Goal: Register for event/course

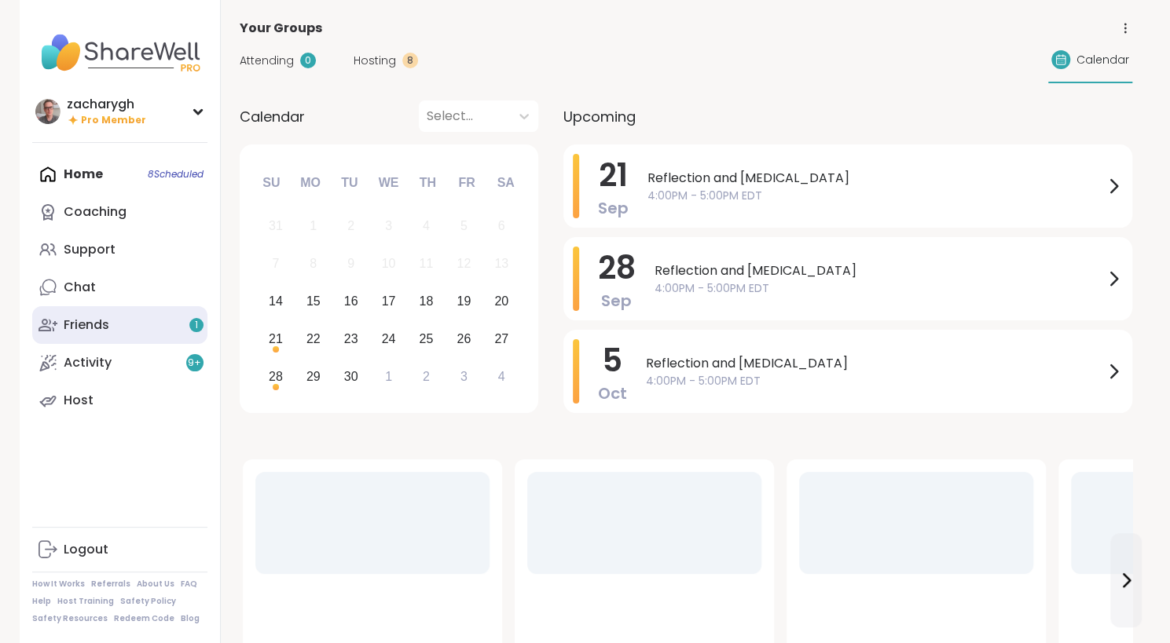
click at [110, 325] on link "Friends 1" at bounding box center [119, 325] width 175 height 38
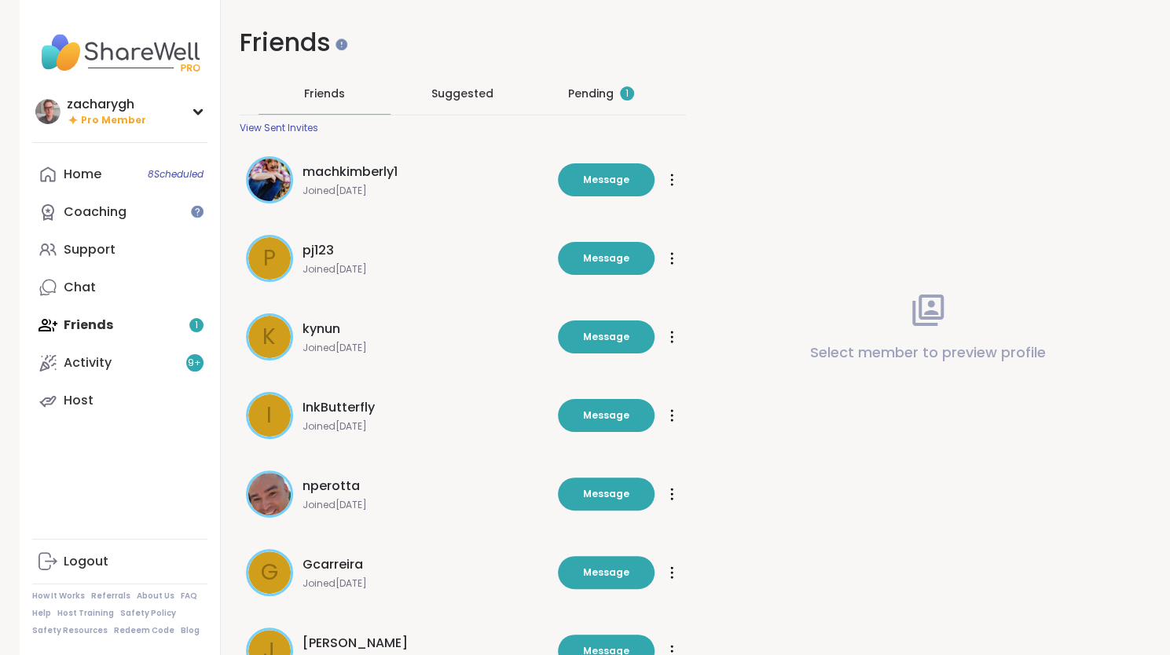
click at [573, 92] on div "Pending 1" at bounding box center [601, 94] width 66 height 16
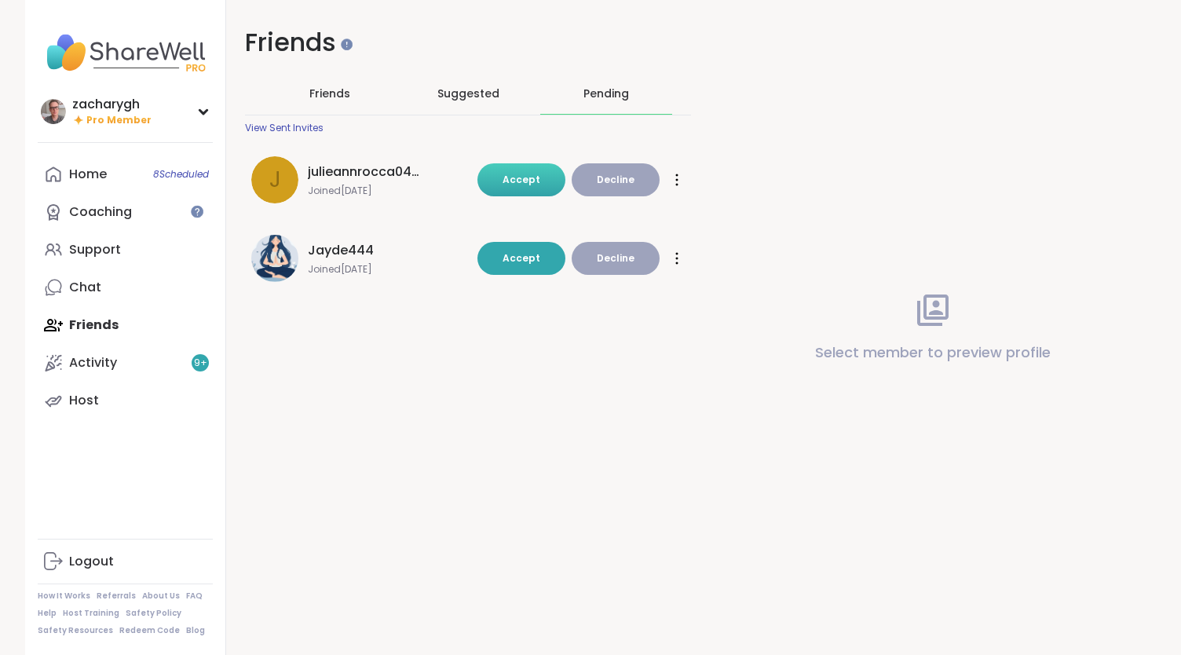
click at [537, 186] on button "Accept" at bounding box center [522, 179] width 88 height 33
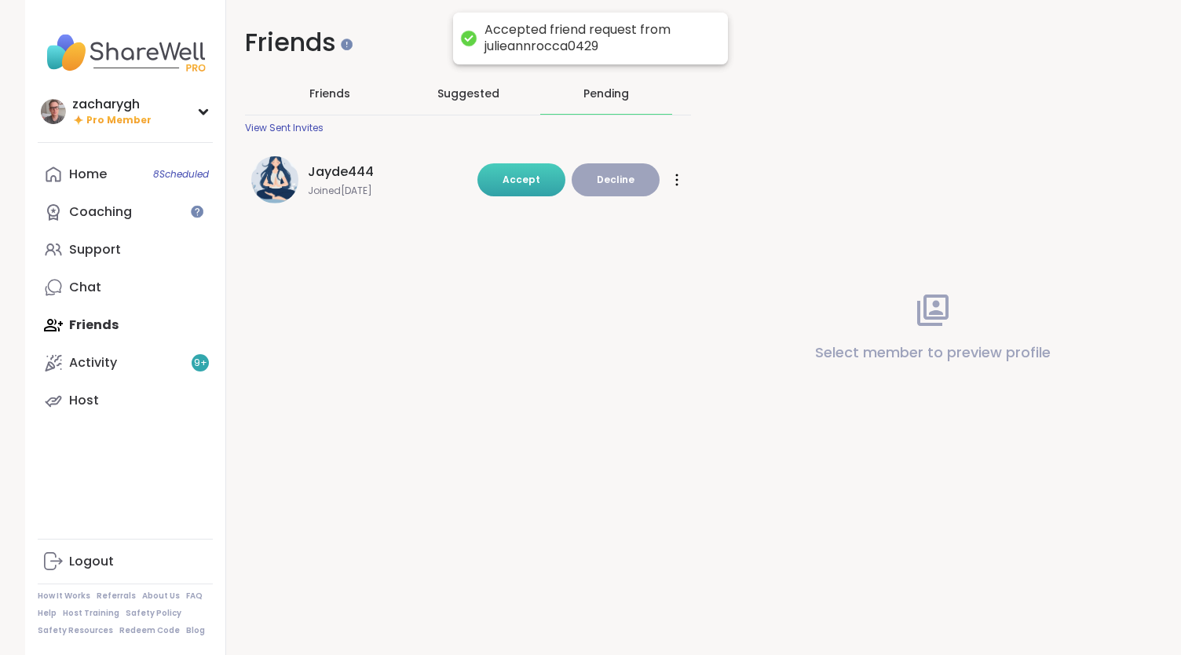
click at [530, 173] on span "Accept" at bounding box center [522, 180] width 38 height 14
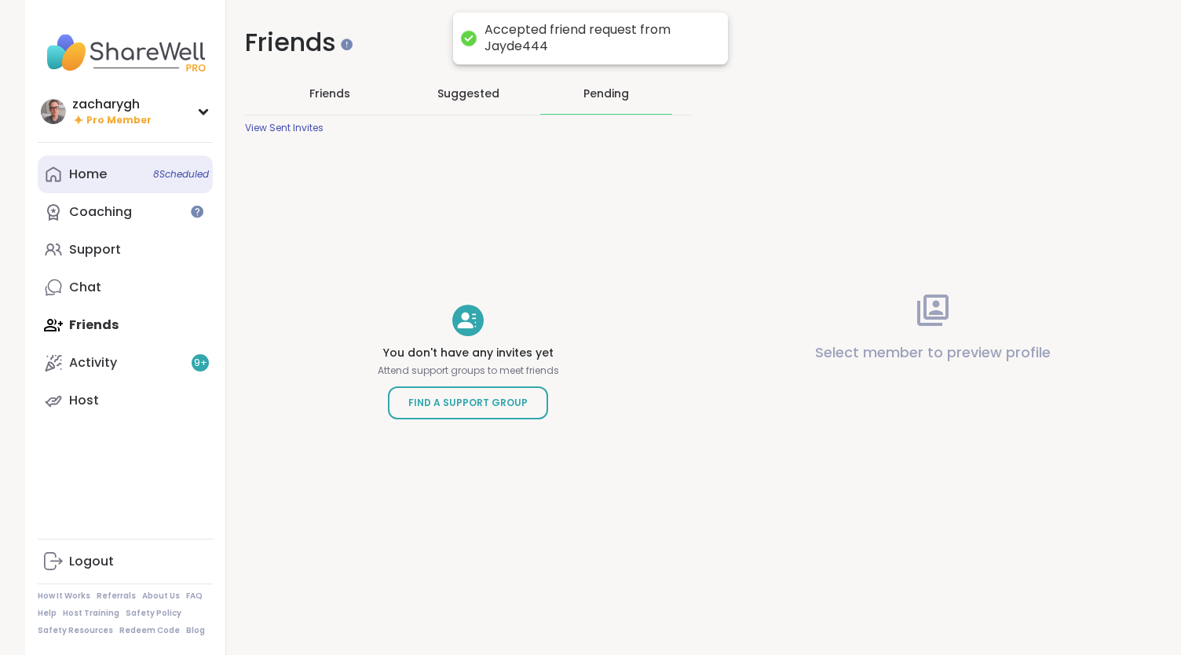
click at [100, 180] on div "Home 8 Scheduled" at bounding box center [88, 174] width 38 height 17
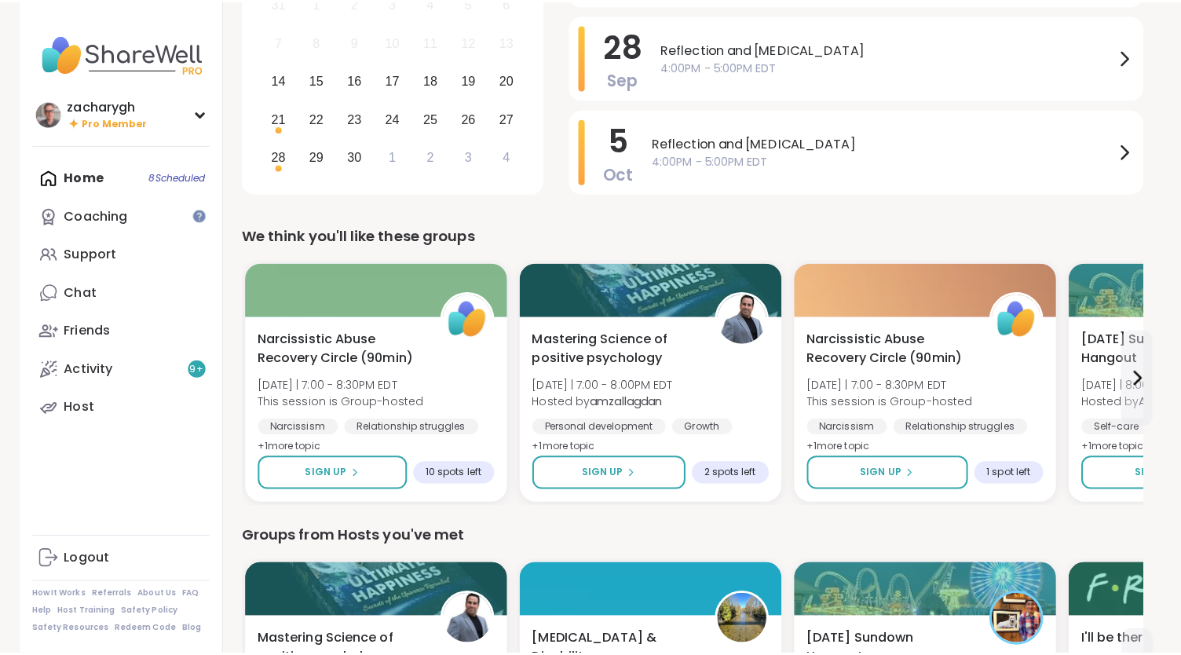
scroll to position [270, 0]
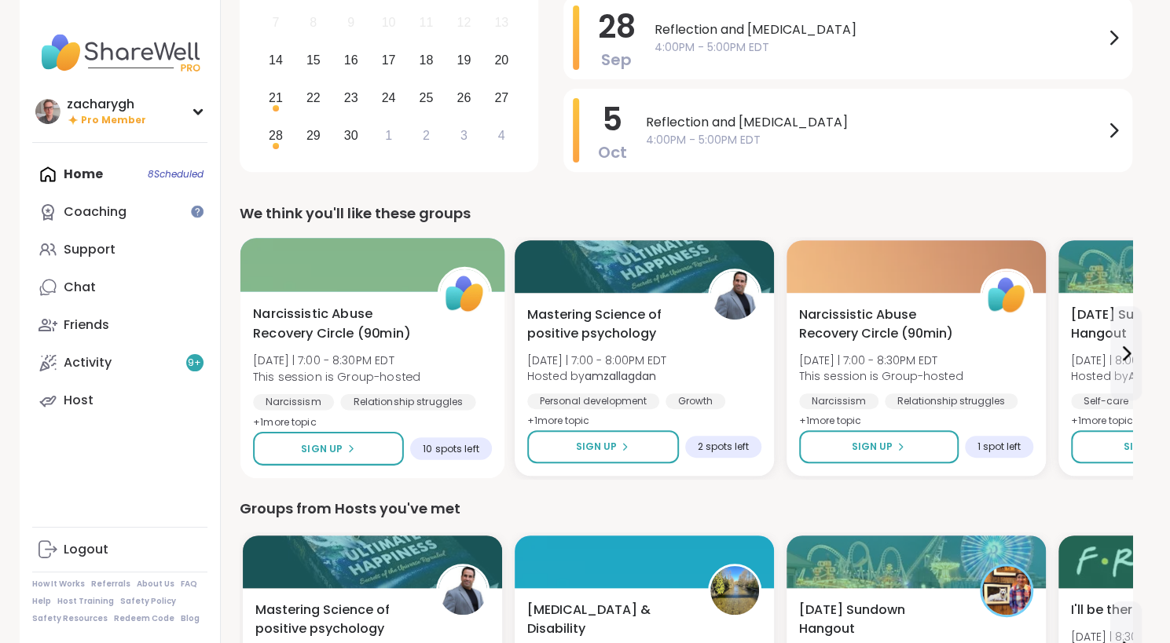
click at [395, 294] on div "Narcissistic Abuse Recovery Circle (90min) Sun 9/14 | 7:00 - 8:30PM EDT This se…" at bounding box center [372, 384] width 265 height 187
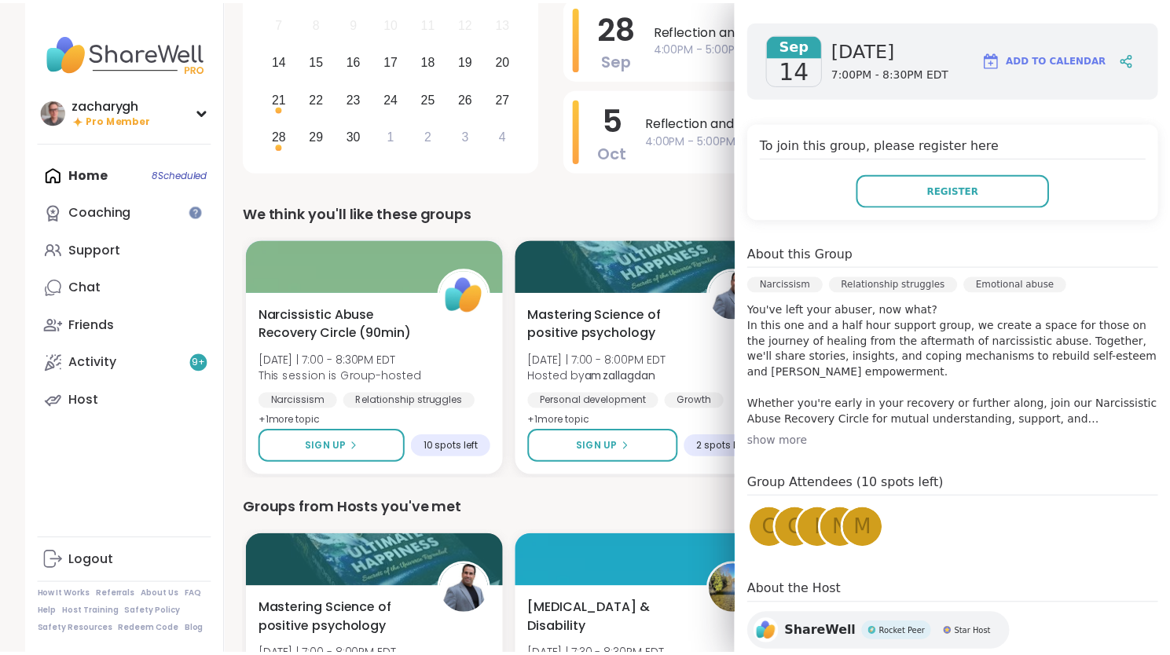
scroll to position [307, 0]
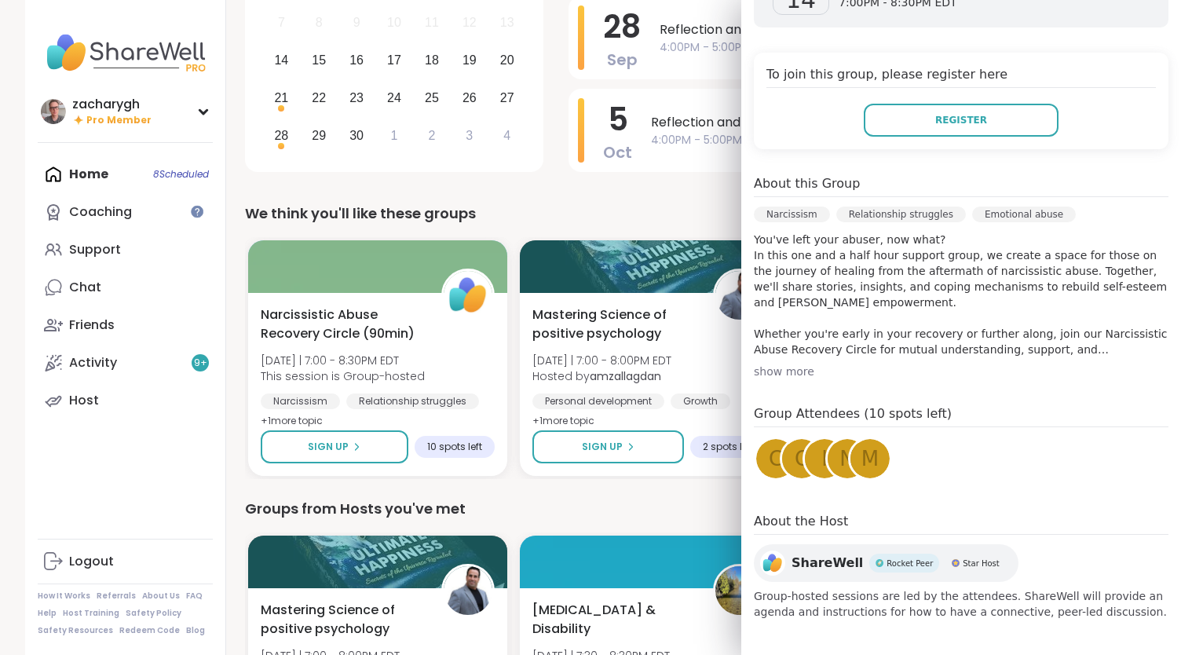
click at [769, 447] on span "C" at bounding box center [776, 459] width 14 height 31
click at [795, 463] on span "c" at bounding box center [802, 459] width 14 height 31
click at [805, 453] on div "i" at bounding box center [824, 458] width 39 height 39
click at [828, 448] on div "n" at bounding box center [847, 458] width 39 height 39
click at [929, 137] on div "To join this group, please register here Register" at bounding box center [961, 101] width 415 height 97
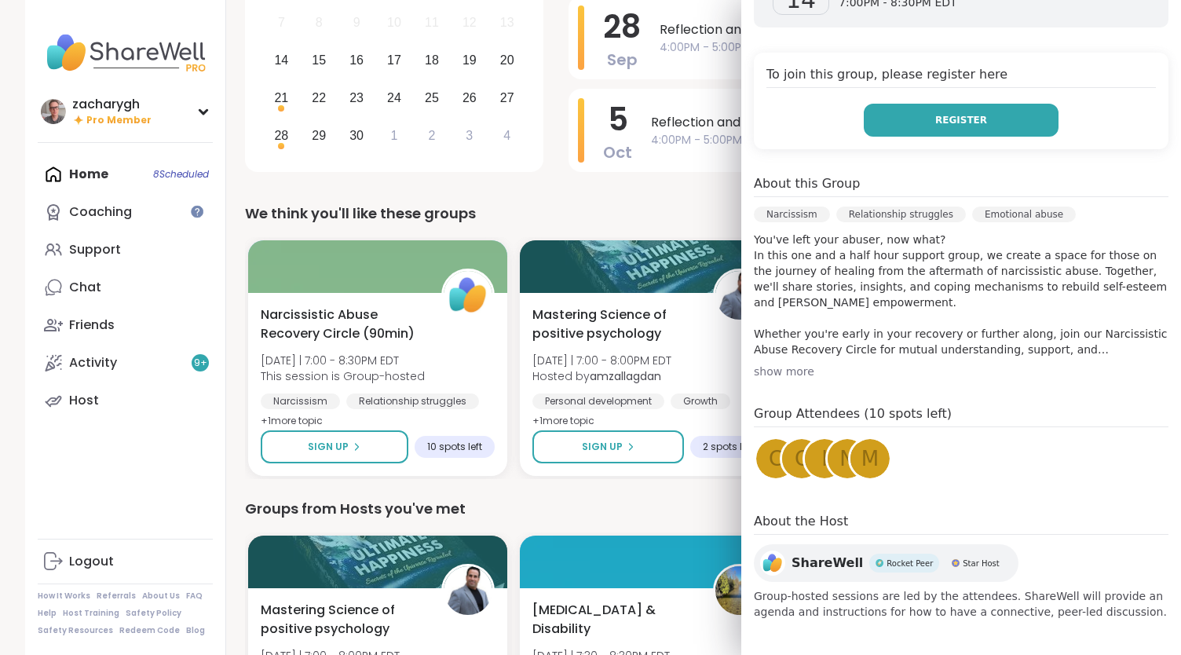
click at [935, 120] on span "Register" at bounding box center [961, 120] width 52 height 14
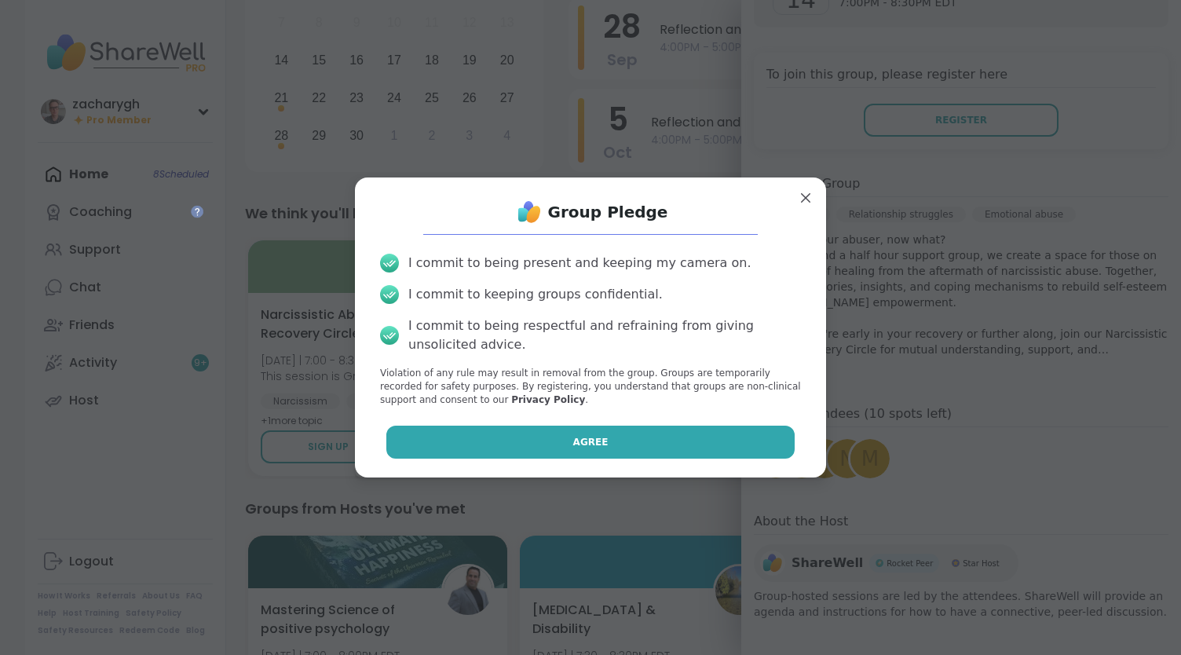
click at [600, 435] on button "Agree" at bounding box center [590, 442] width 409 height 33
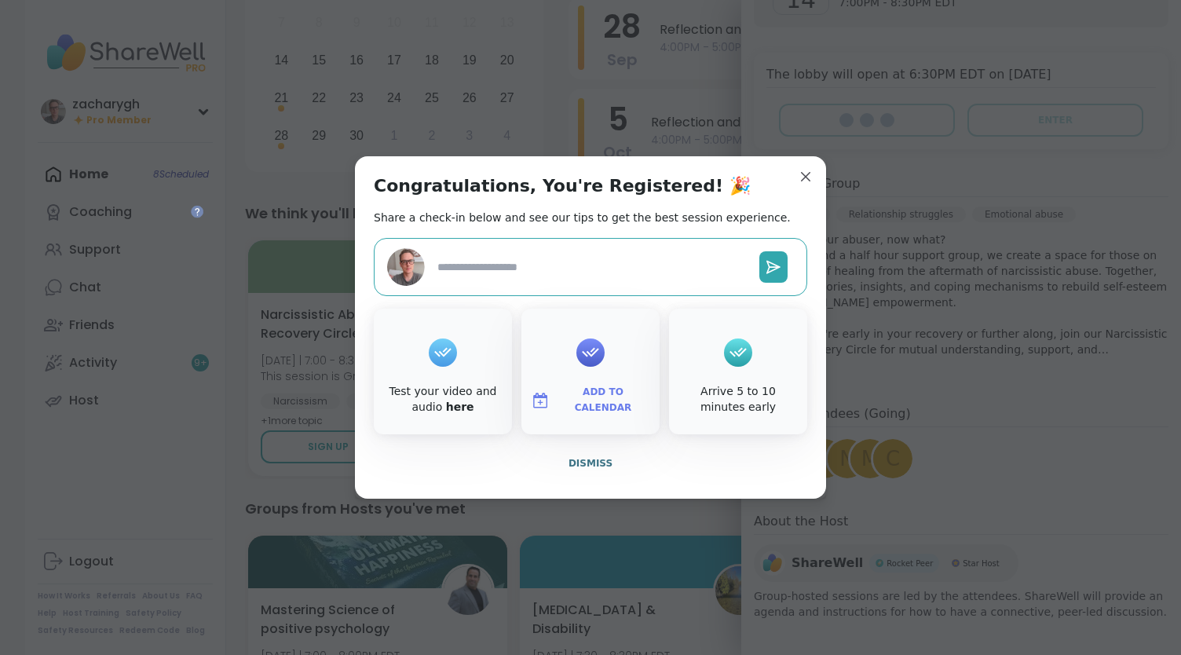
type textarea "*"
click at [813, 178] on div "Congratulations, You're Registered! 🎉 Share a check-in below and see our tips t…" at bounding box center [590, 327] width 471 height 342
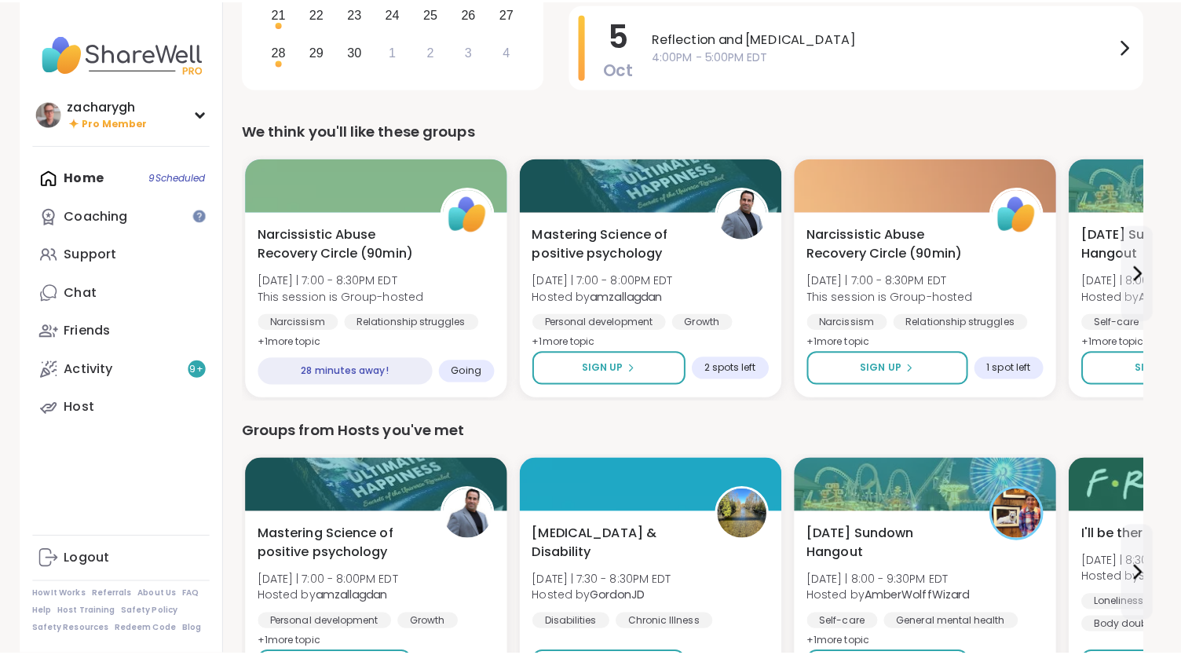
scroll to position [0, 0]
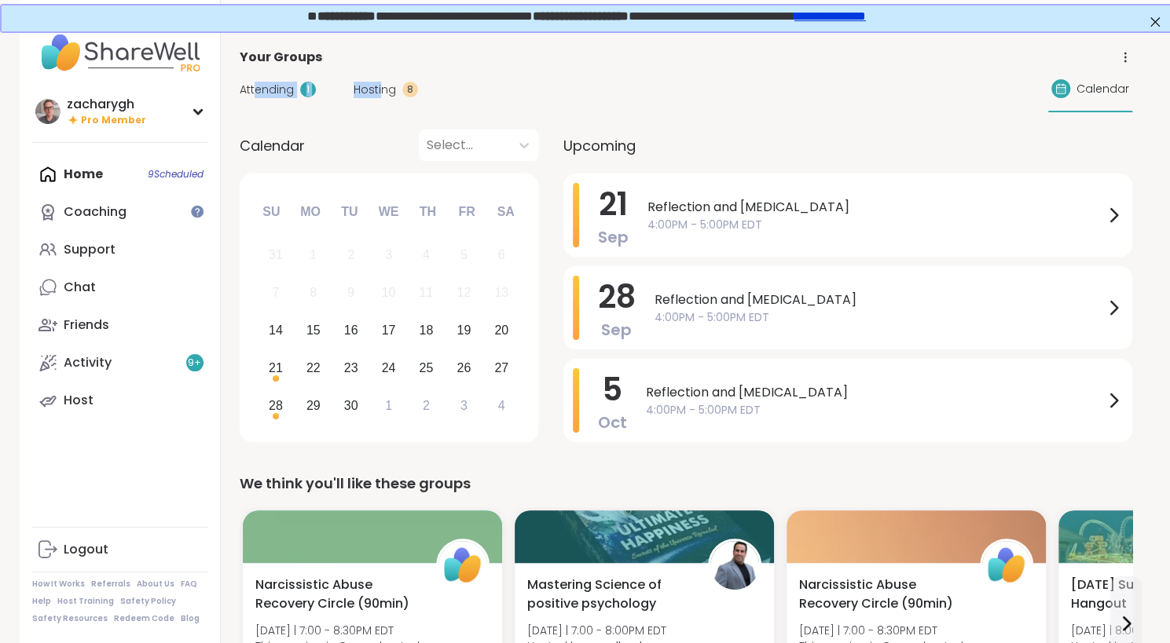
drag, startPoint x: 382, startPoint y: 93, endPoint x: 250, endPoint y: 90, distance: 132.0
click at [250, 90] on div "Attending 1 Hosting 8" at bounding box center [329, 90] width 178 height 16
click at [250, 90] on span "Attending" at bounding box center [267, 90] width 54 height 16
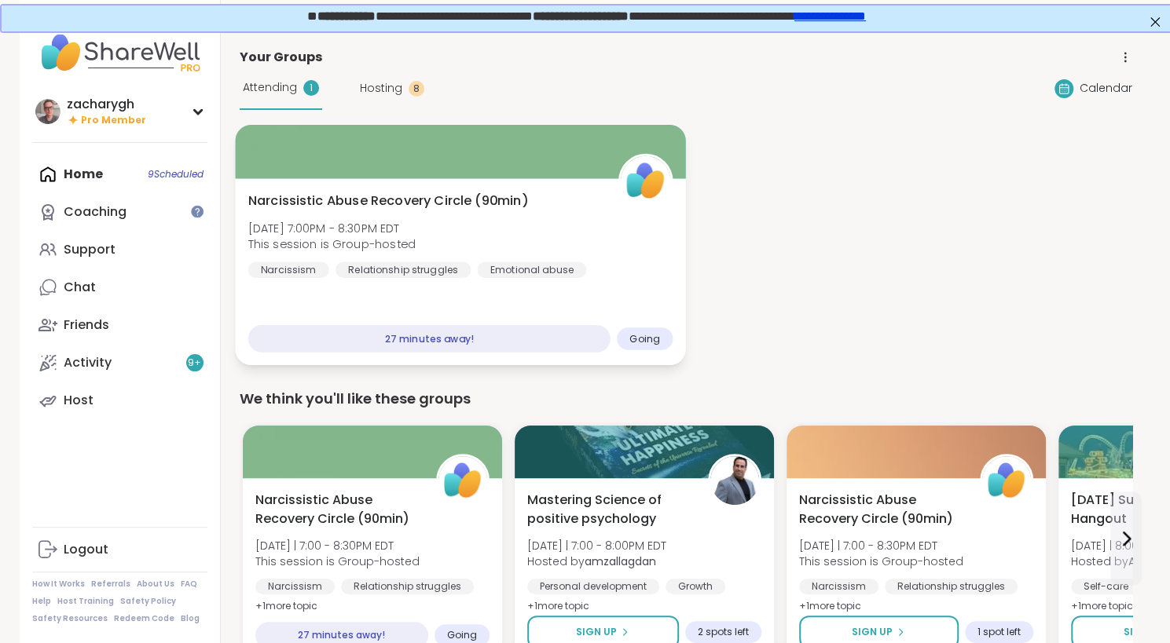
click at [332, 178] on div "Narcissistic Abuse Recovery Circle (90min) Sun, Sep 14 | 7:00PM - 8:30PM EDT Th…" at bounding box center [460, 271] width 450 height 187
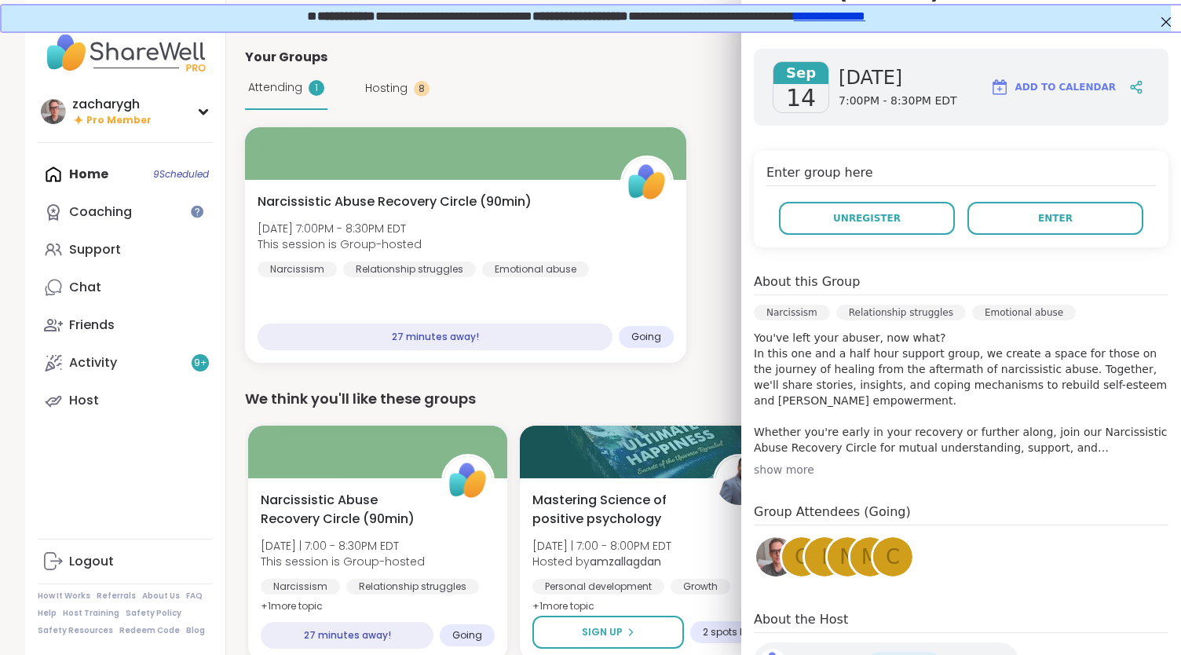
scroll to position [308, 0]
